Goal: Task Accomplishment & Management: Use online tool/utility

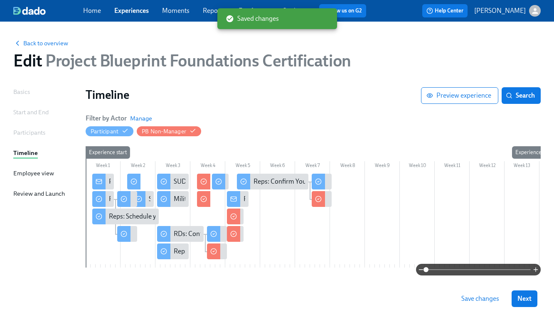
scroll to position [25, 0]
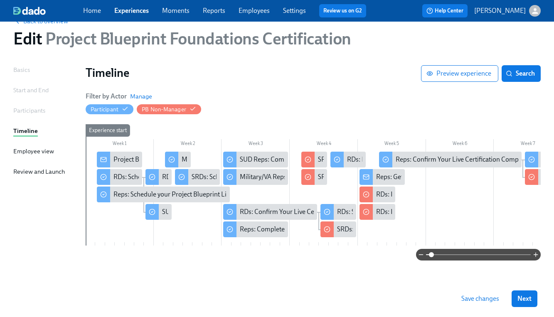
drag, startPoint x: 428, startPoint y: 256, endPoint x: 432, endPoint y: 256, distance: 4.2
click at [432, 256] on span at bounding box center [431, 254] width 5 height 5
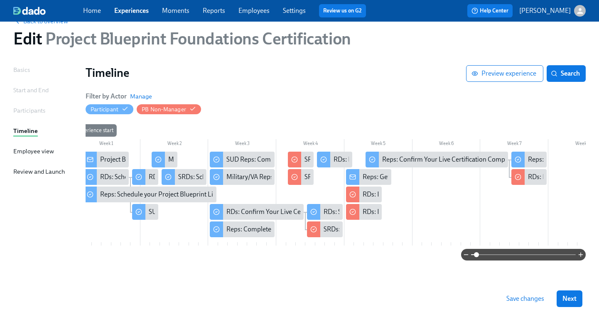
scroll to position [0, 7]
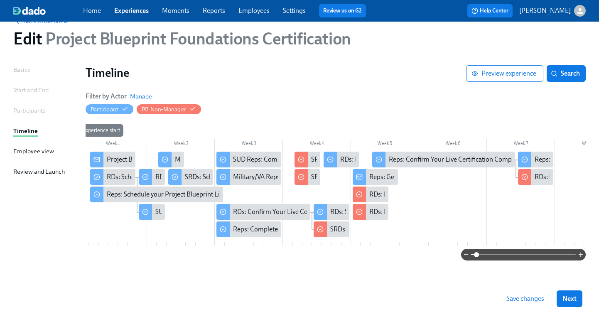
click at [529, 300] on span "Save changes" at bounding box center [526, 299] width 38 height 8
click at [553, 299] on span "Next" at bounding box center [570, 299] width 14 height 8
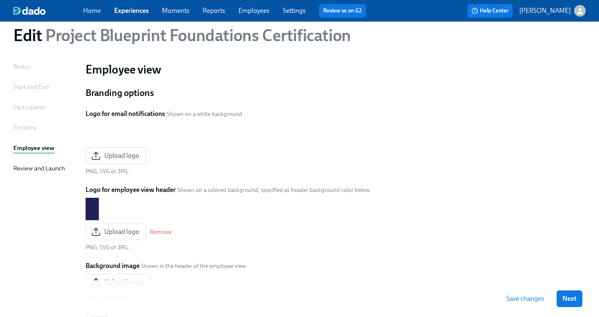
click at [553, 299] on span "Next" at bounding box center [570, 299] width 14 height 8
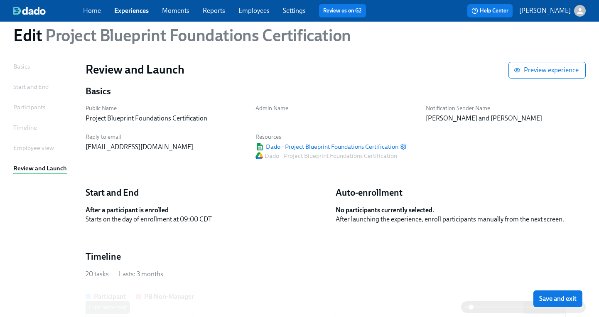
click at [553, 299] on span "Save and exit" at bounding box center [557, 299] width 37 height 8
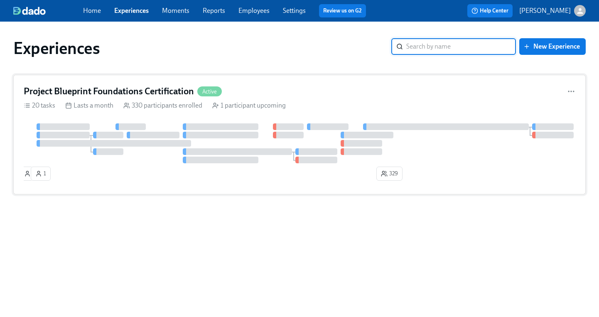
click at [129, 102] on icon at bounding box center [126, 105] width 7 height 7
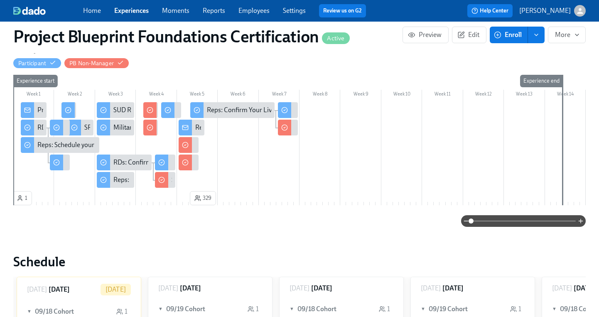
scroll to position [151, 0]
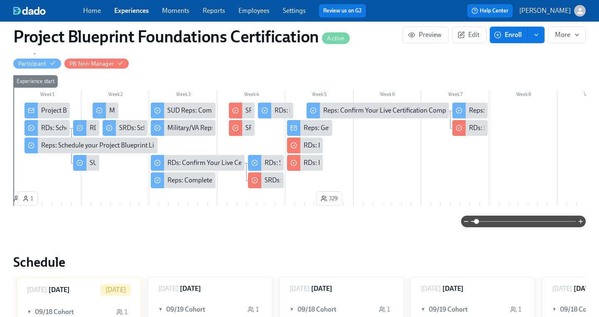
click at [476, 223] on span at bounding box center [476, 221] width 5 height 5
